Goal: Task Accomplishment & Management: Manage account settings

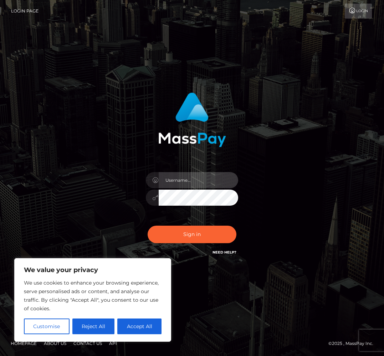
click at [181, 181] on input "text" at bounding box center [199, 180] width 80 height 16
click at [0, 355] on com-1password-button at bounding box center [0, 356] width 0 height 0
type input "[EMAIL_ADDRESS][DOMAIN_NAME]"
click at [189, 180] on input "text" at bounding box center [199, 180] width 80 height 16
type input "[EMAIL_ADDRESS][DOMAIN_NAME]"
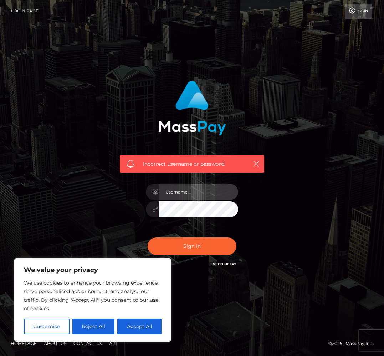
click at [199, 195] on input "text" at bounding box center [199, 192] width 80 height 16
type input "[EMAIL_ADDRESS][DOMAIN_NAME]"
click at [116, 327] on div "Customise Reject All Accept All" at bounding box center [93, 326] width 138 height 16
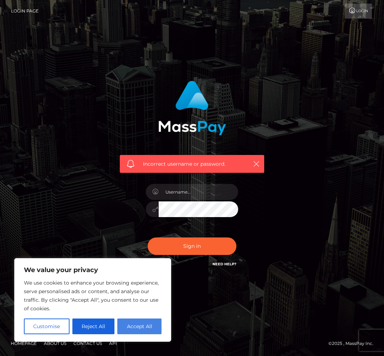
click at [143, 327] on button "Accept All" at bounding box center [139, 326] width 44 height 16
checkbox input "true"
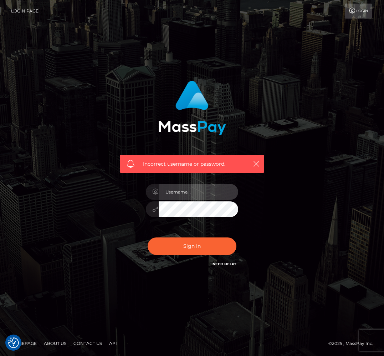
click at [182, 189] on input "text" at bounding box center [199, 192] width 80 height 16
type input "[EMAIL_ADDRESS][DOMAIN_NAME]"
click at [186, 197] on input "text" at bounding box center [199, 192] width 80 height 16
click at [193, 186] on input "text" at bounding box center [199, 192] width 80 height 16
type input "frankiemae@protonmail.ch"
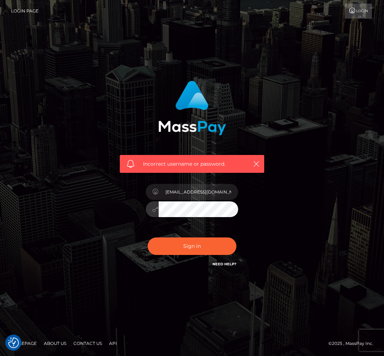
click at [148, 237] on button "Sign in" at bounding box center [192, 245] width 89 height 17
click at [223, 264] on link "Need Help?" at bounding box center [225, 264] width 24 height 5
click at [258, 163] on icon "button" at bounding box center [256, 163] width 7 height 7
click at [254, 166] on icon "button" at bounding box center [256, 163] width 7 height 7
click at [360, 10] on link "Login" at bounding box center [358, 11] width 27 height 15
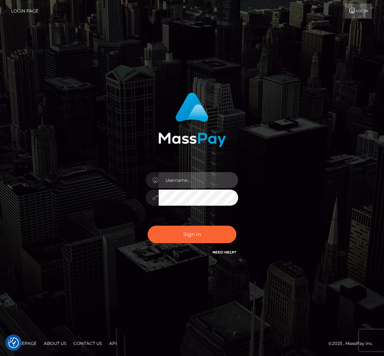
click at [187, 177] on input "text" at bounding box center [199, 180] width 80 height 16
type input "frankiemae@protonmail.ch"
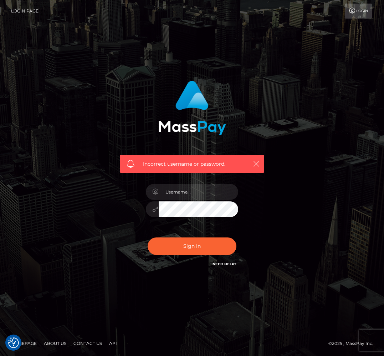
click at [257, 163] on icon "button" at bounding box center [256, 163] width 7 height 7
